Goal: Information Seeking & Learning: Stay updated

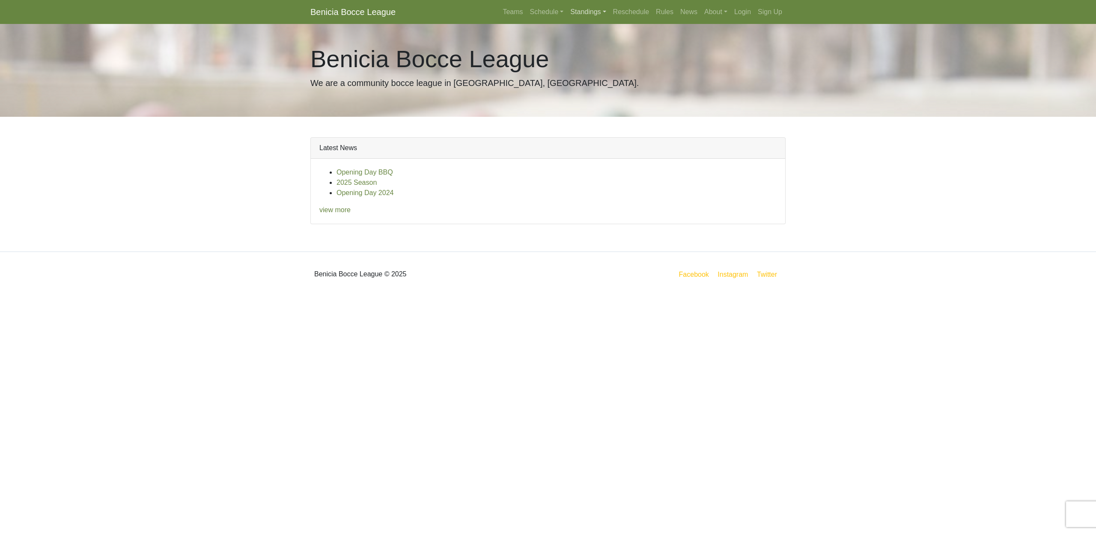
click at [584, 11] on link "Standings" at bounding box center [588, 11] width 42 height 17
click at [581, 33] on link "[DATE] Morning" at bounding box center [601, 32] width 69 height 14
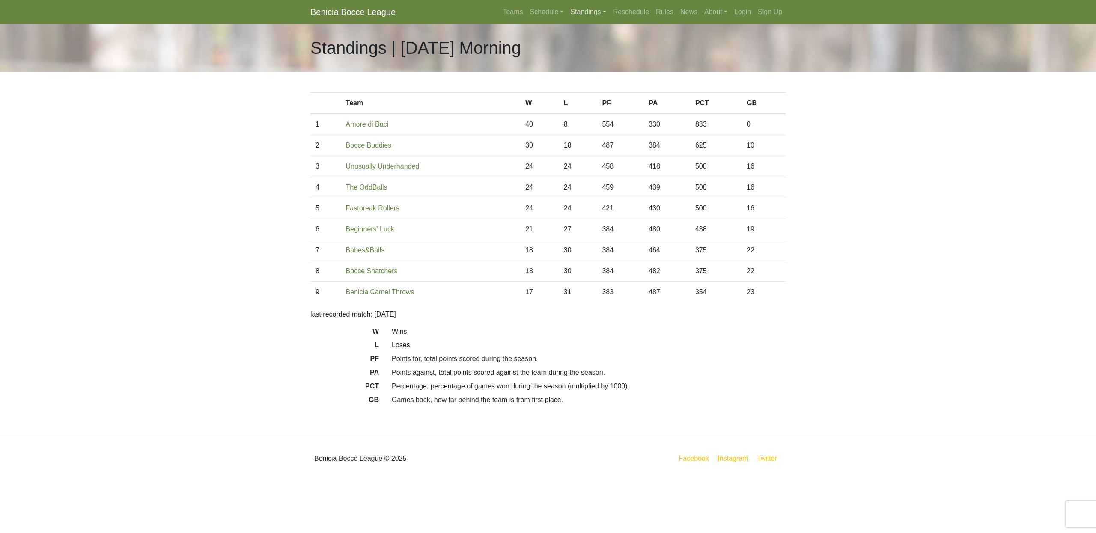
click at [572, 10] on link "Standings" at bounding box center [588, 11] width 42 height 17
click at [577, 46] on link "[DATE] Night" at bounding box center [601, 46] width 69 height 14
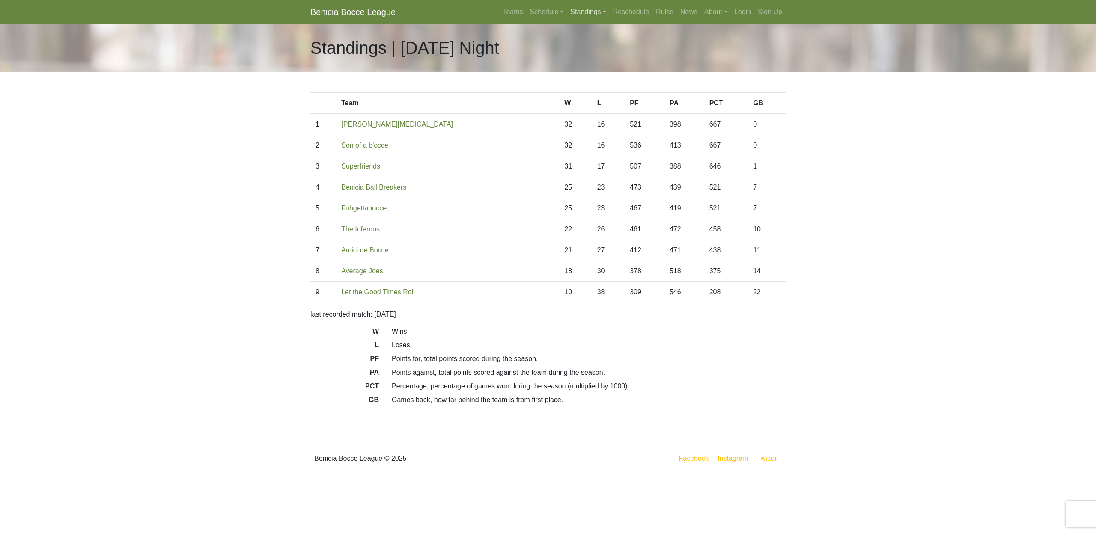
click at [574, 12] on link "Standings" at bounding box center [588, 11] width 42 height 17
click at [583, 58] on link "[DATE] Night" at bounding box center [601, 60] width 69 height 14
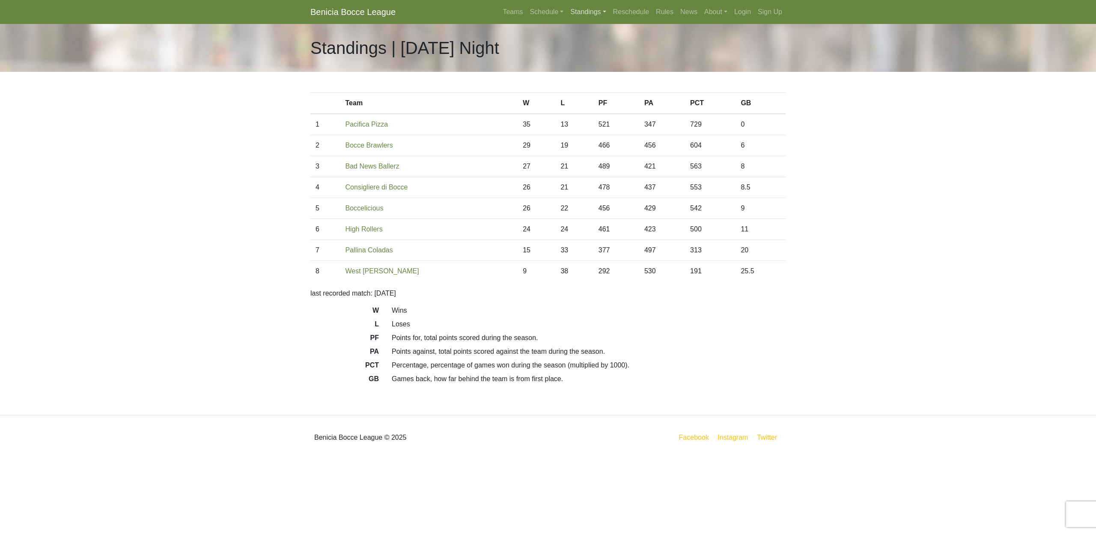
click at [579, 14] on link "Standings" at bounding box center [588, 11] width 42 height 17
click at [584, 89] on link "[DATE] Night" at bounding box center [601, 87] width 69 height 14
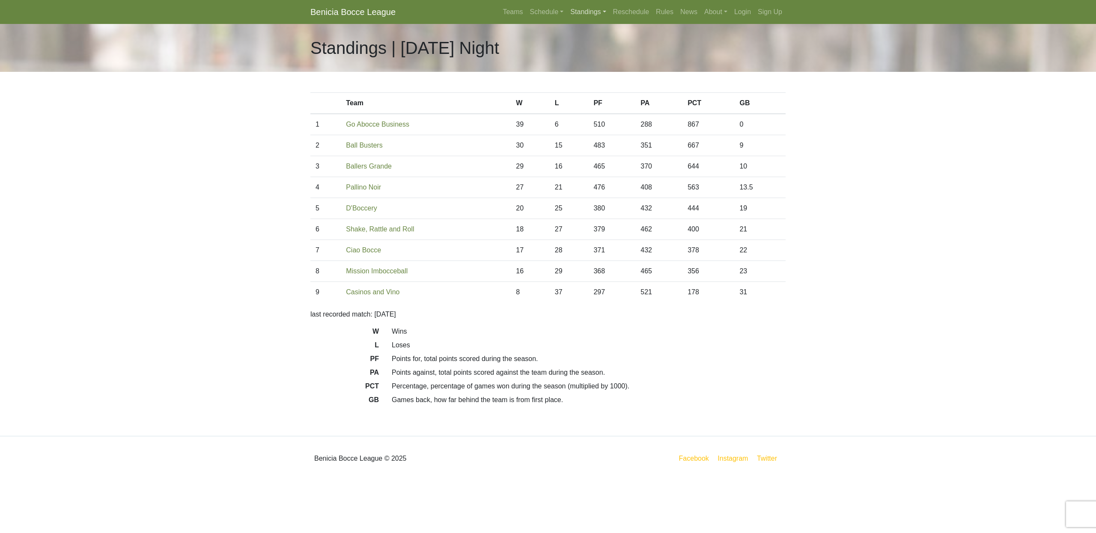
click at [572, 12] on link "Standings" at bounding box center [588, 11] width 42 height 17
click at [581, 73] on link "[DATE] Night" at bounding box center [601, 73] width 69 height 14
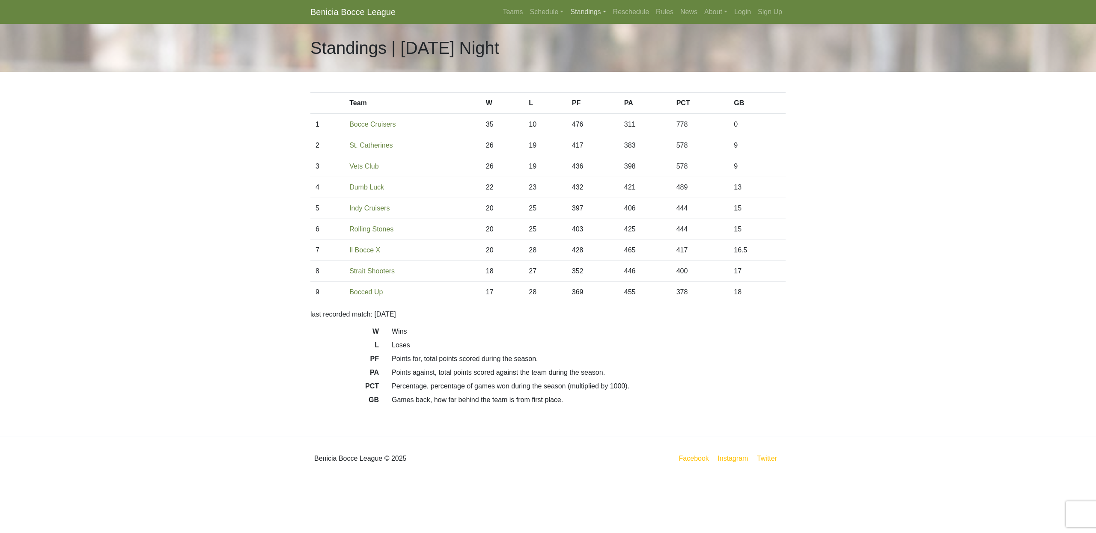
click at [587, 12] on link "Standings" at bounding box center [588, 11] width 42 height 17
click at [600, 101] on link "[DATE] Night" at bounding box center [601, 101] width 69 height 14
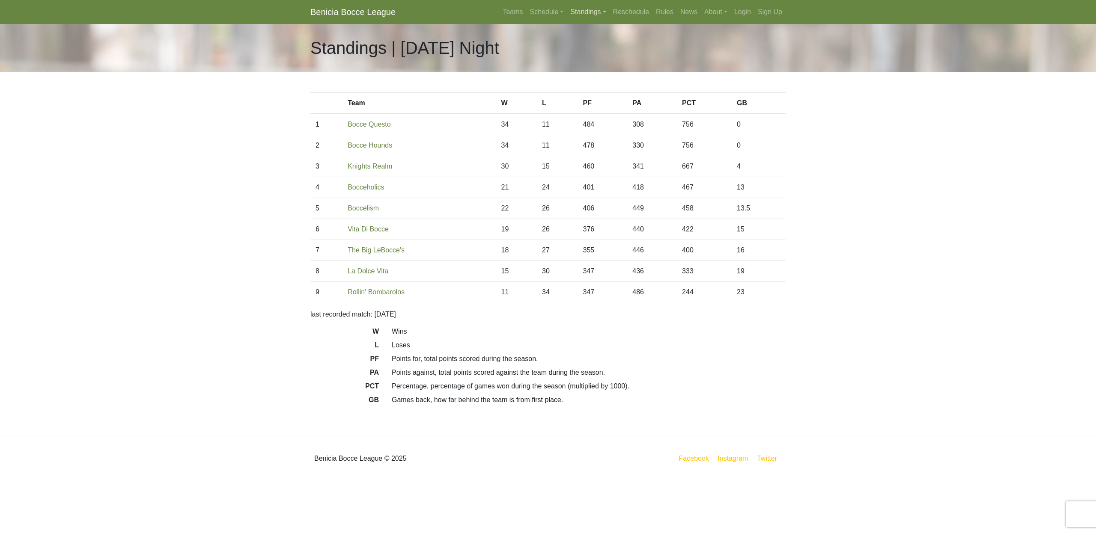
click at [580, 10] on link "Standings" at bounding box center [588, 11] width 42 height 17
click at [591, 114] on link "[DATE] Night" at bounding box center [601, 114] width 69 height 14
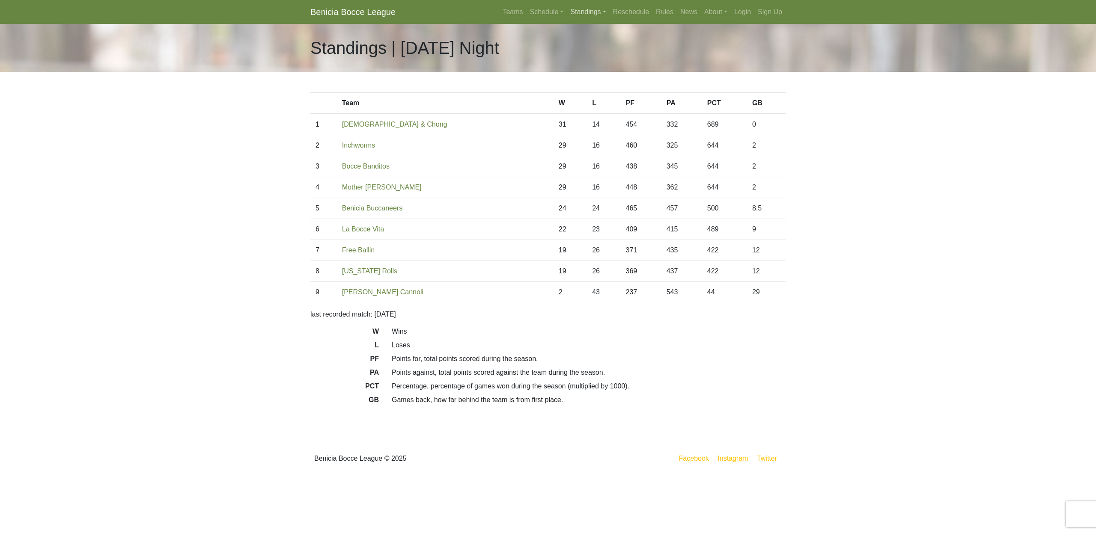
click at [579, 14] on link "Standings" at bounding box center [588, 11] width 42 height 17
click at [593, 76] on link "[DATE] Night" at bounding box center [601, 73] width 69 height 14
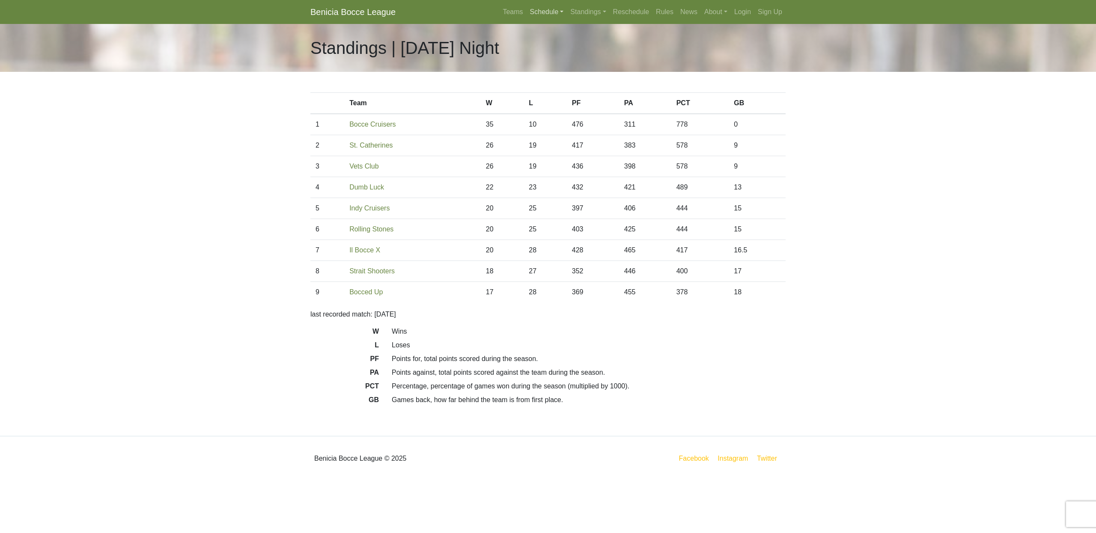
click at [541, 12] on link "Schedule" at bounding box center [547, 11] width 41 height 17
click at [540, 130] on strong "Playoffs" at bounding box center [550, 127] width 27 height 7
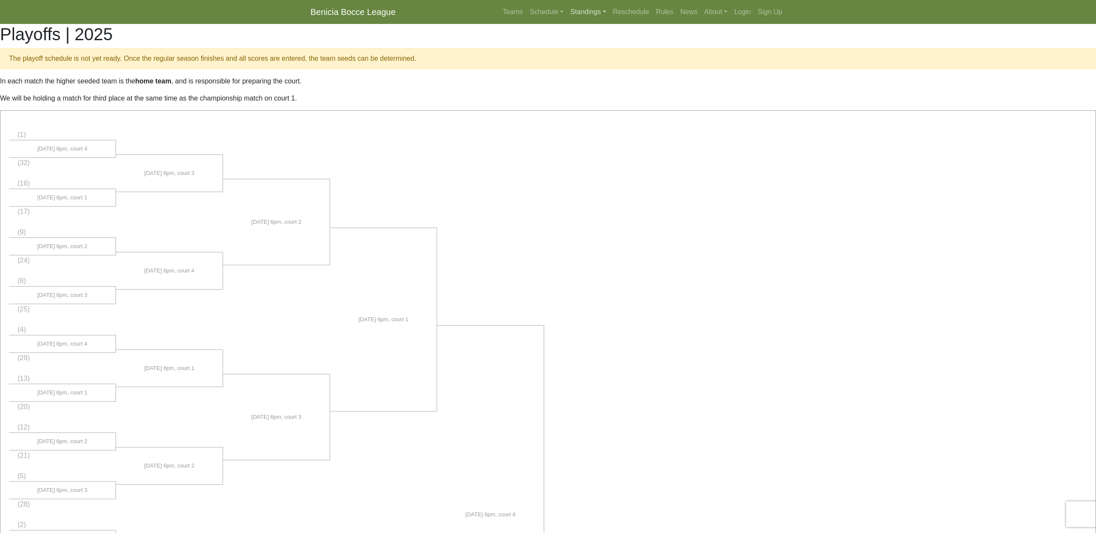
click at [572, 11] on link "Standings" at bounding box center [588, 11] width 42 height 17
click at [592, 35] on link "[DATE] Morning" at bounding box center [601, 32] width 69 height 14
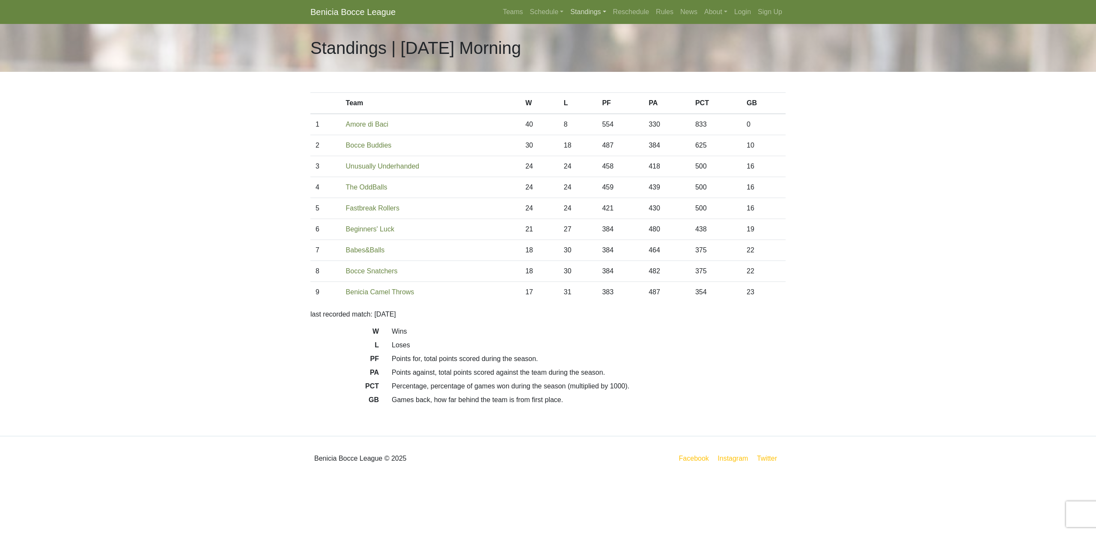
click at [577, 14] on link "Standings" at bounding box center [588, 11] width 42 height 17
click at [579, 45] on link "[DATE] Night" at bounding box center [601, 46] width 69 height 14
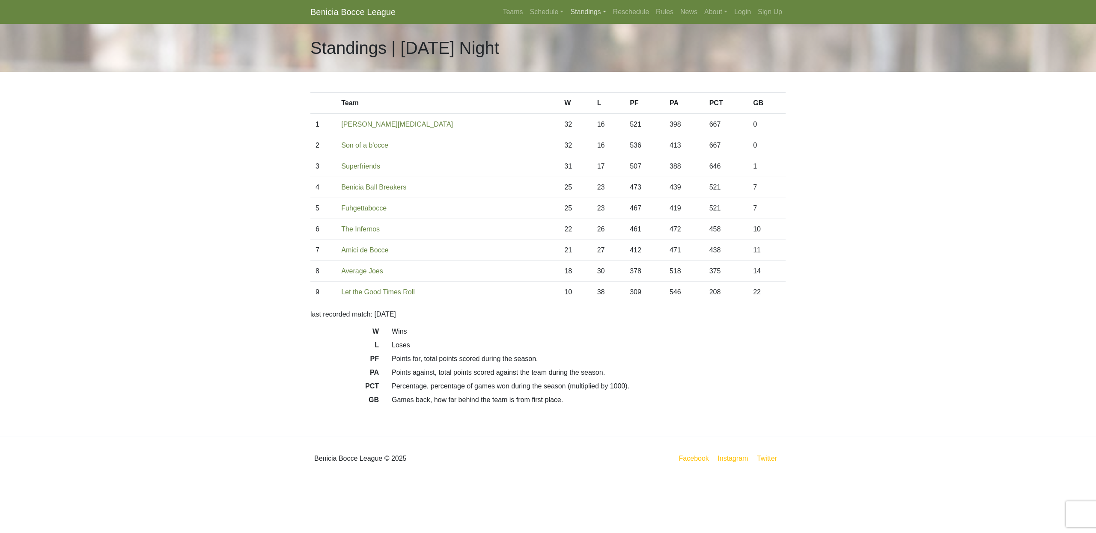
click at [573, 15] on link "Standings" at bounding box center [588, 11] width 42 height 17
click at [577, 33] on link "[DATE] Morning" at bounding box center [601, 32] width 69 height 14
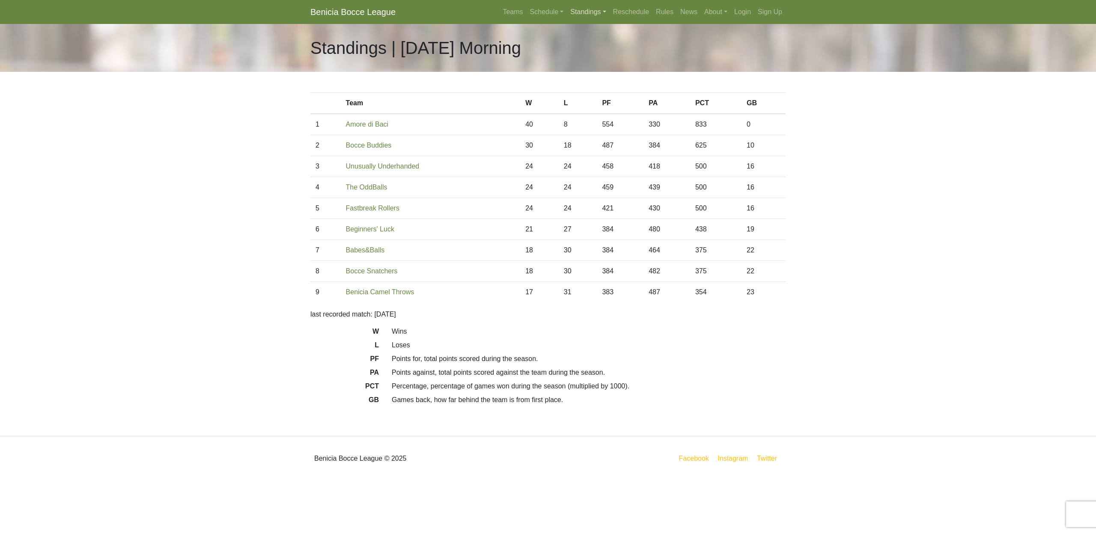
click at [582, 12] on link "Standings" at bounding box center [588, 11] width 42 height 17
click at [590, 62] on link "[DATE] Night" at bounding box center [601, 60] width 69 height 14
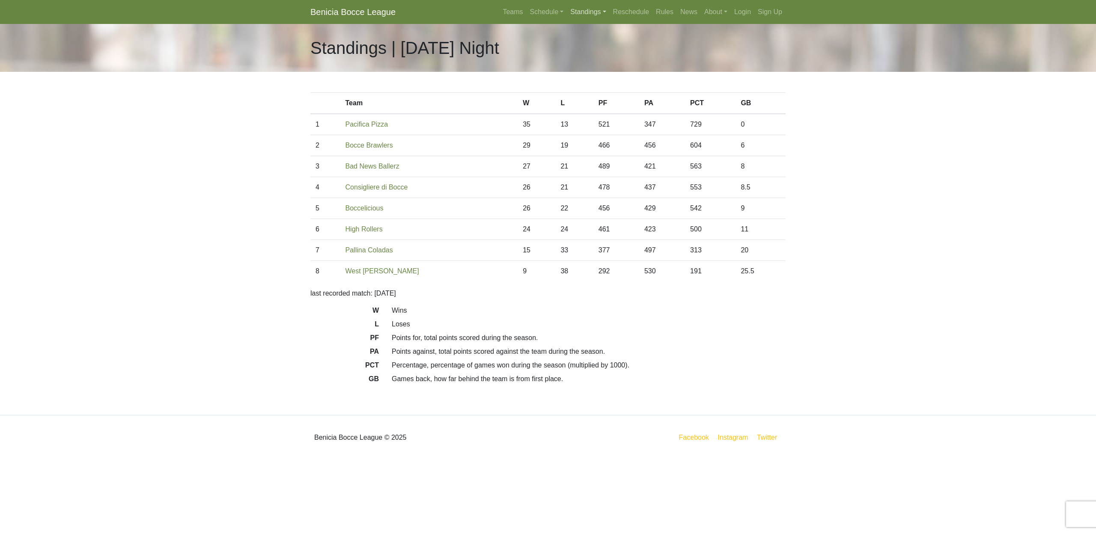
click at [581, 13] on link "Standings" at bounding box center [588, 11] width 42 height 17
click at [585, 74] on link "[DATE] Night" at bounding box center [601, 73] width 69 height 14
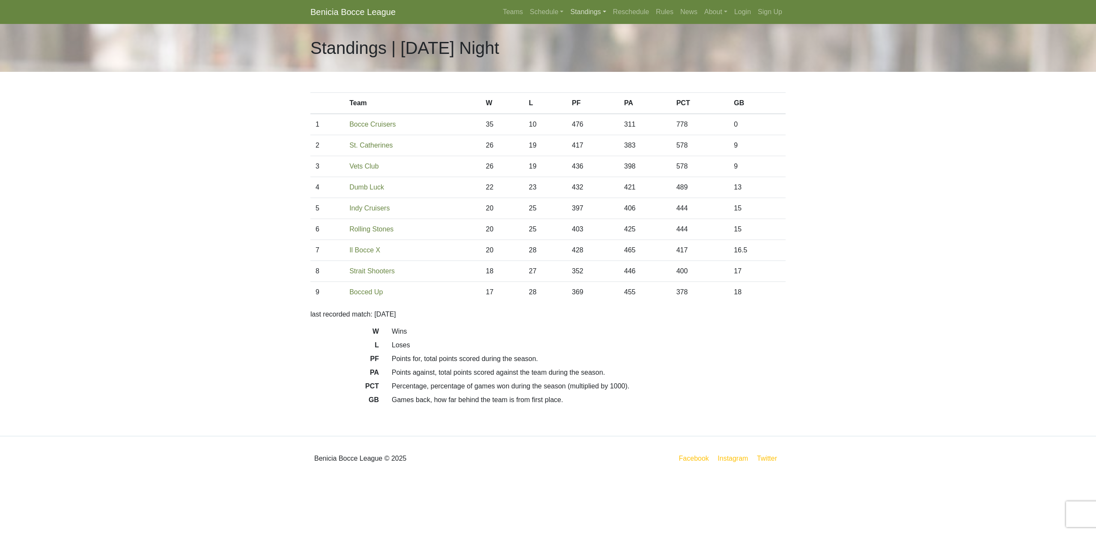
click at [591, 10] on link "Standings" at bounding box center [588, 11] width 42 height 17
click at [598, 114] on link "[DATE] Night" at bounding box center [601, 114] width 69 height 14
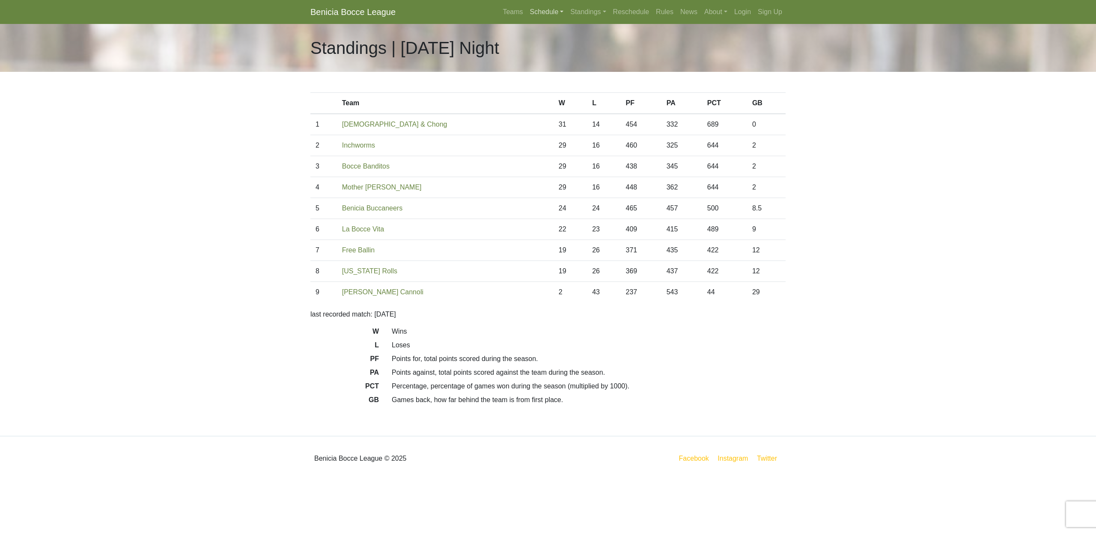
click at [539, 14] on link "Schedule" at bounding box center [547, 11] width 41 height 17
click at [551, 115] on link "[DATE] Night" at bounding box center [561, 114] width 69 height 14
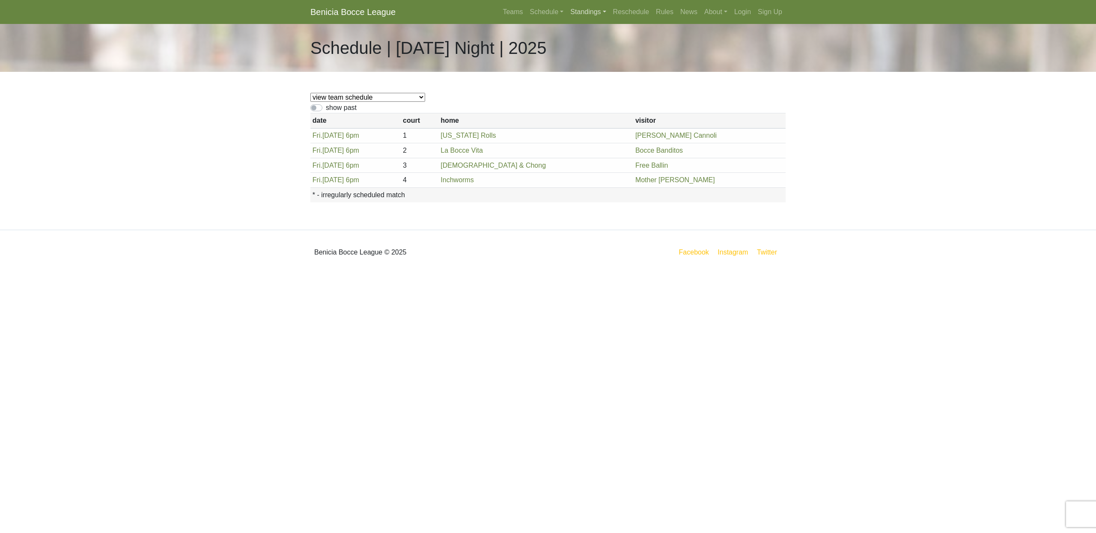
click at [571, 12] on link "Standings" at bounding box center [588, 11] width 42 height 17
click at [579, 113] on link "[DATE] Night" at bounding box center [601, 114] width 69 height 14
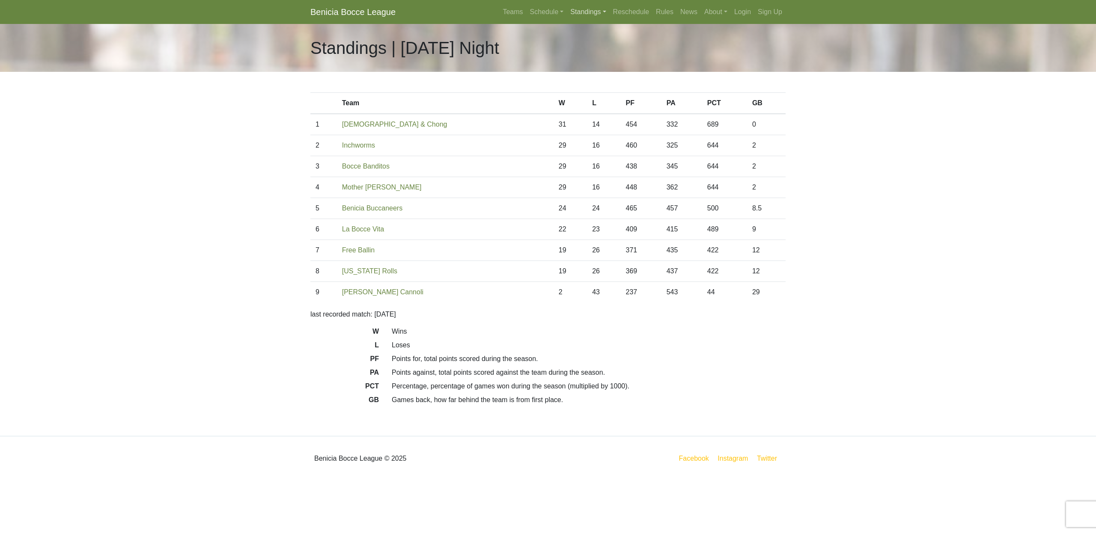
click at [581, 12] on link "Standings" at bounding box center [588, 11] width 42 height 17
click at [527, 9] on link "Schedule" at bounding box center [547, 11] width 41 height 17
click at [553, 112] on link "[DATE] Night" at bounding box center [561, 114] width 69 height 14
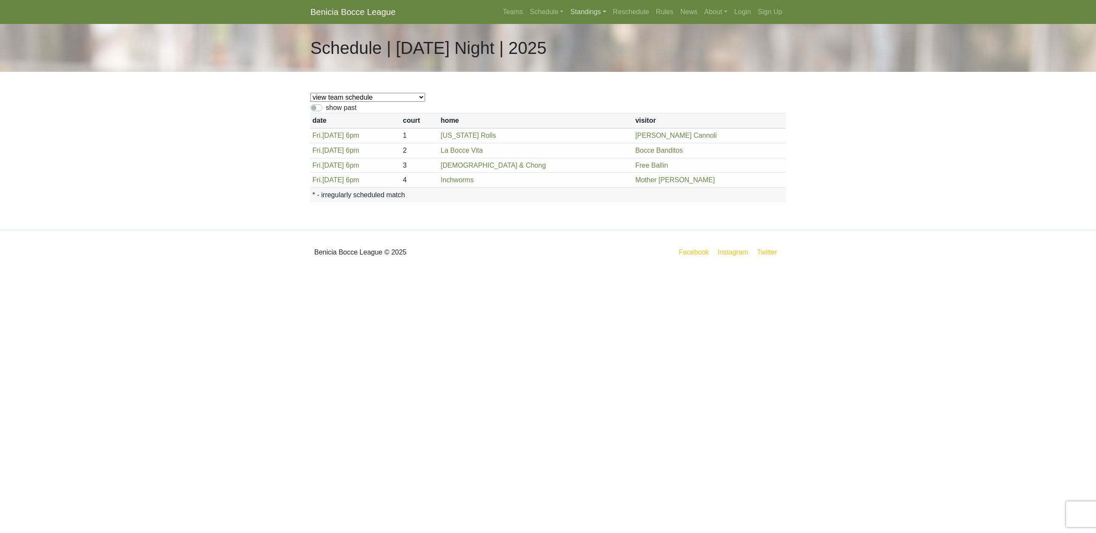
click at [574, 12] on link "Standings" at bounding box center [588, 11] width 42 height 17
click at [590, 115] on link "[DATE] Night" at bounding box center [601, 114] width 69 height 14
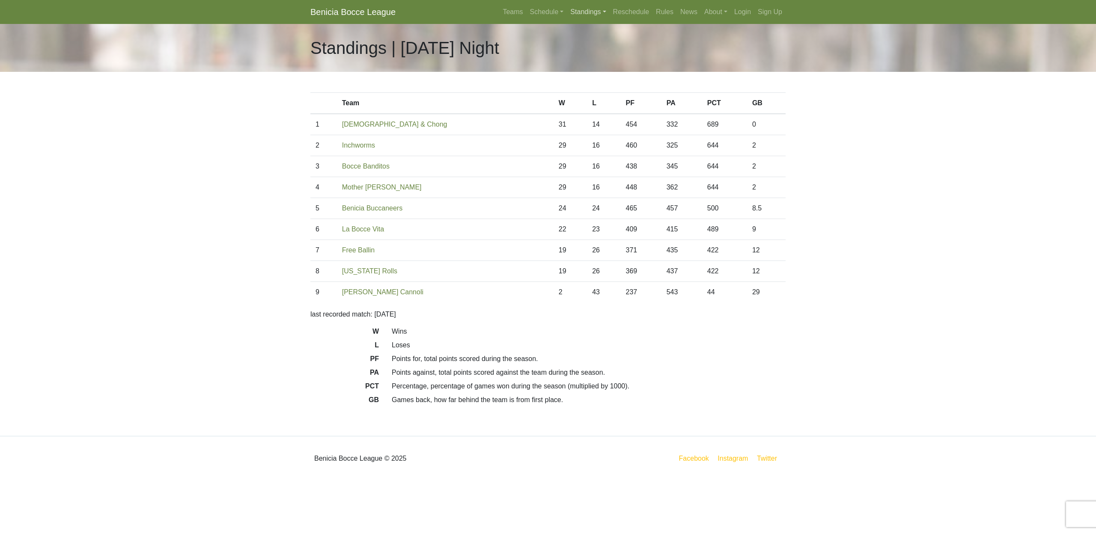
click at [575, 10] on link "Standings" at bounding box center [588, 11] width 42 height 17
click at [584, 102] on link "[DATE] Night" at bounding box center [601, 101] width 69 height 14
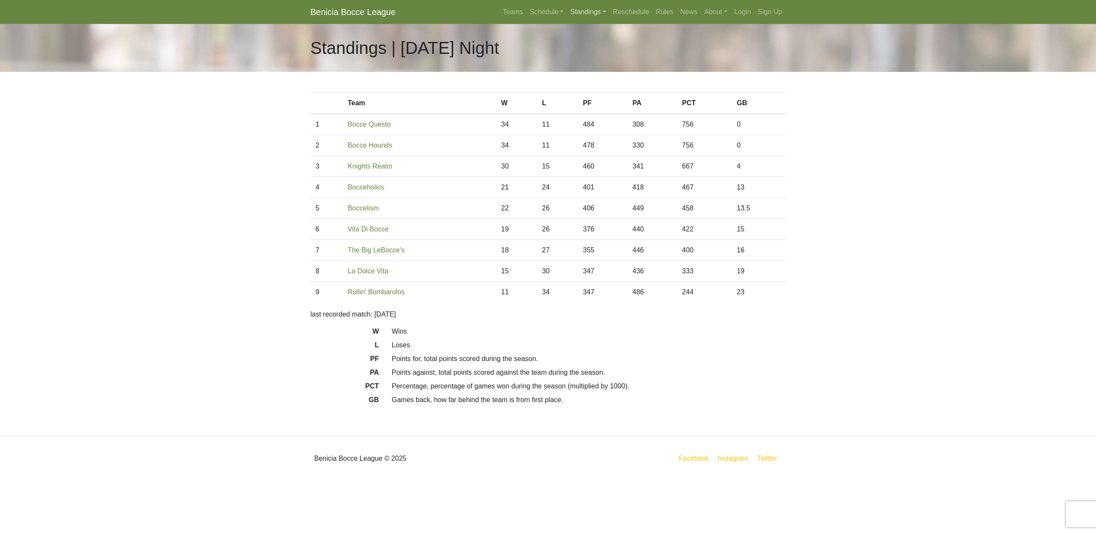
click at [575, 6] on link "Standings" at bounding box center [588, 11] width 42 height 17
click at [584, 84] on link "[DATE] Night" at bounding box center [601, 87] width 69 height 14
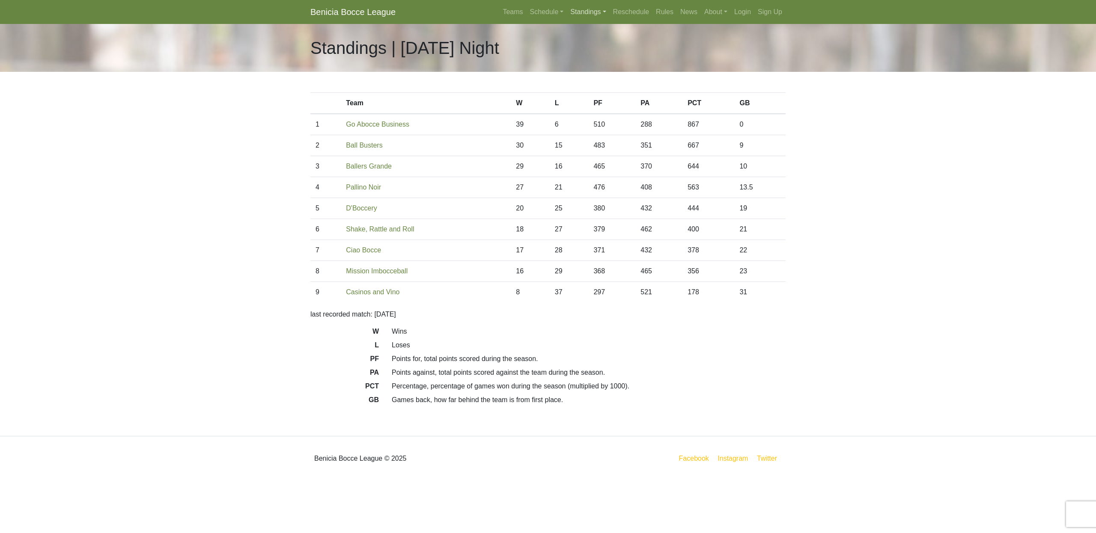
click at [574, 14] on link "Standings" at bounding box center [588, 11] width 42 height 17
click at [581, 30] on link "[DATE] Morning" at bounding box center [601, 32] width 69 height 14
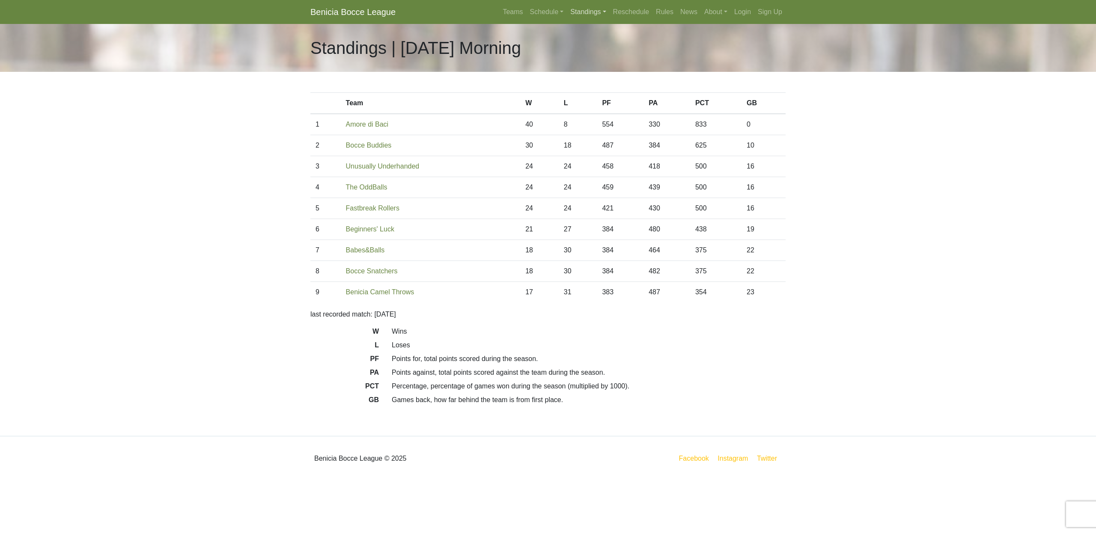
click at [588, 13] on link "Standings" at bounding box center [588, 11] width 42 height 17
click at [595, 44] on link "[DATE] Night" at bounding box center [601, 46] width 69 height 14
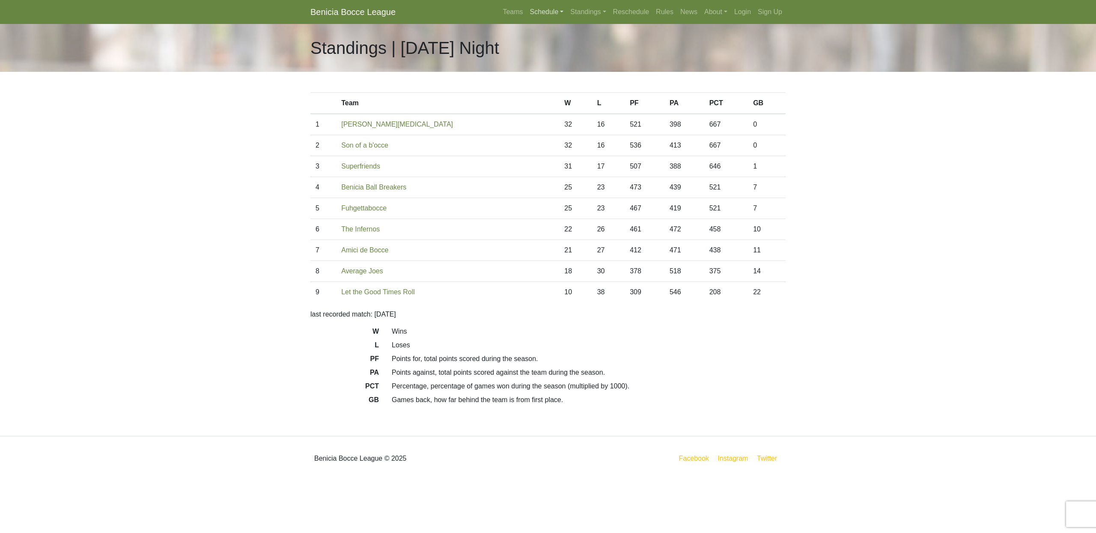
click at [531, 13] on link "Schedule" at bounding box center [547, 11] width 41 height 17
click at [543, 127] on strong "Playoffs" at bounding box center [550, 127] width 27 height 7
